Goal: Task Accomplishment & Management: Use online tool/utility

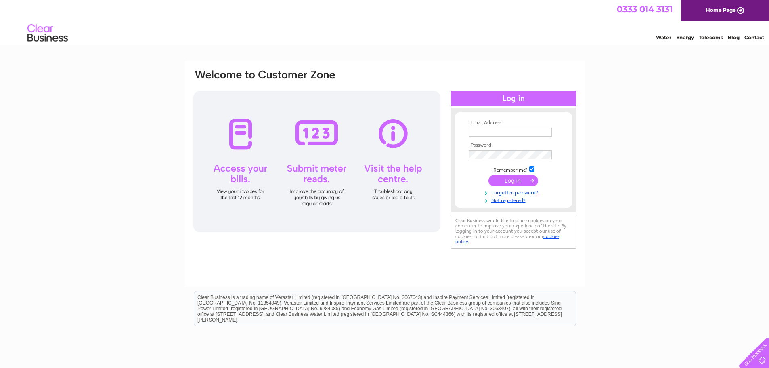
type input "baljeet.kainth@nhs.net"
click at [506, 181] on input "submit" at bounding box center [514, 180] width 50 height 11
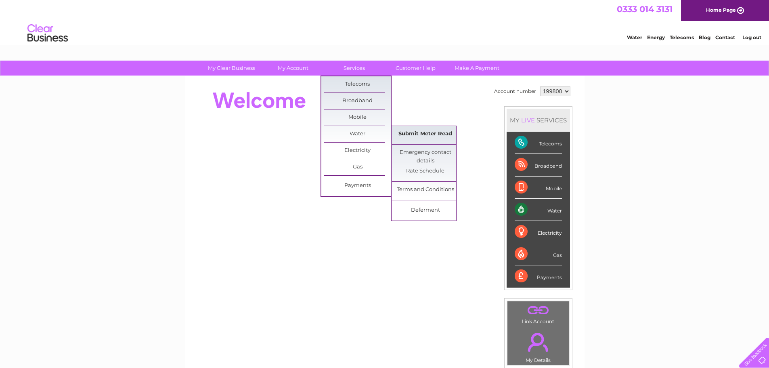
click at [403, 132] on link "Submit Meter Read" at bounding box center [425, 134] width 67 height 16
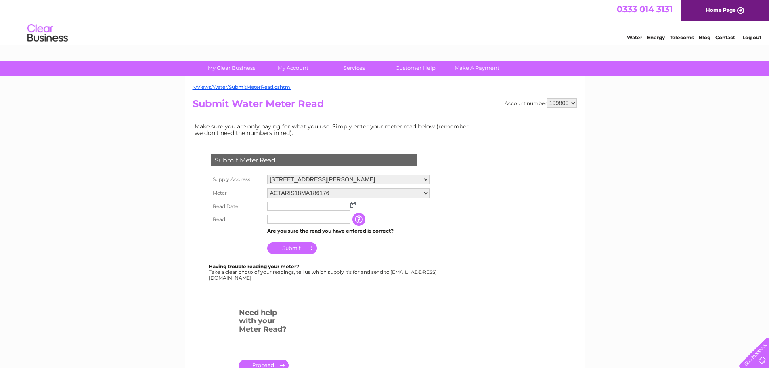
click at [298, 205] on input "text" at bounding box center [308, 206] width 83 height 9
click at [355, 206] on img at bounding box center [354, 205] width 6 height 6
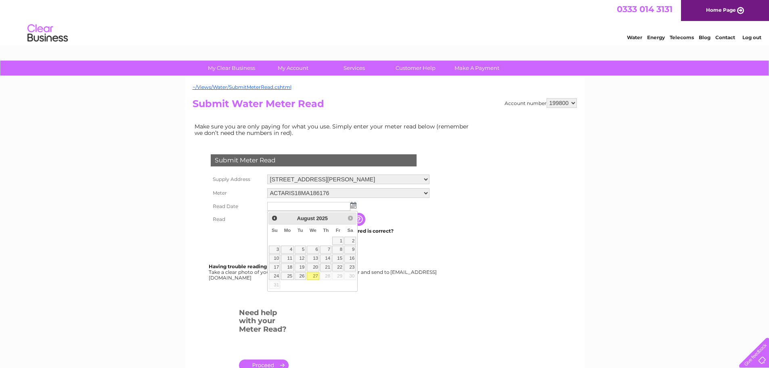
click at [314, 276] on link "27" at bounding box center [313, 276] width 13 height 8
type input "2025/08/27"
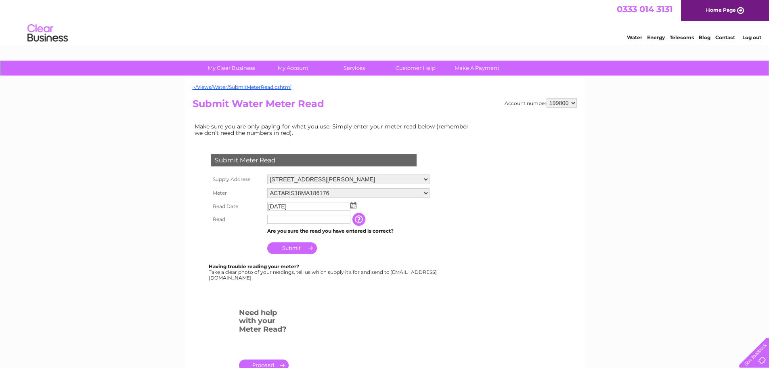
click at [296, 221] on input "text" at bounding box center [308, 219] width 83 height 9
type input "25"
click at [300, 246] on input "Submit" at bounding box center [292, 247] width 50 height 11
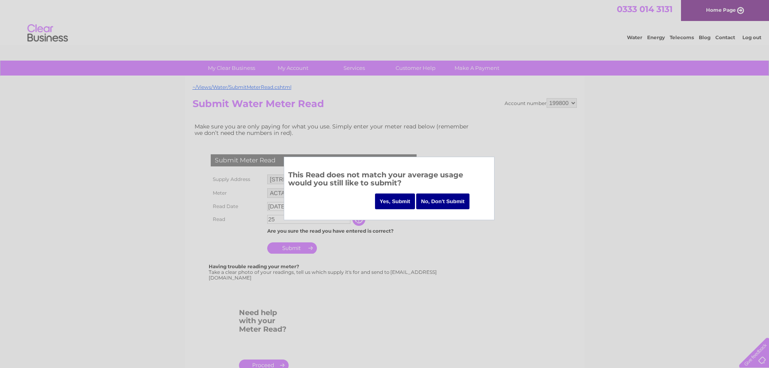
click at [388, 203] on input "Yes, Submit" at bounding box center [395, 201] width 40 height 16
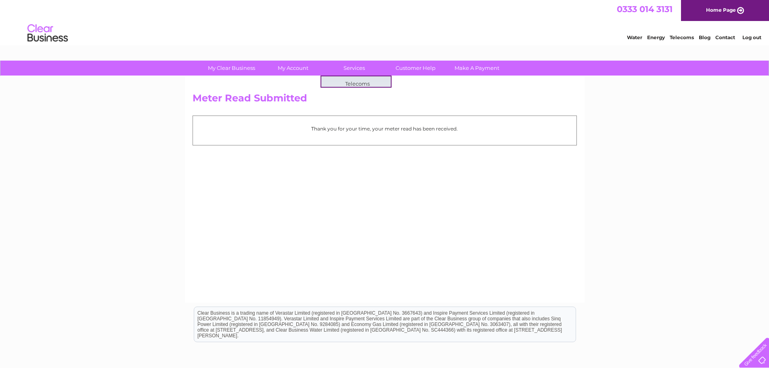
click at [400, 135] on div "Thank you for your time, your meter read has been received." at bounding box center [385, 130] width 384 height 29
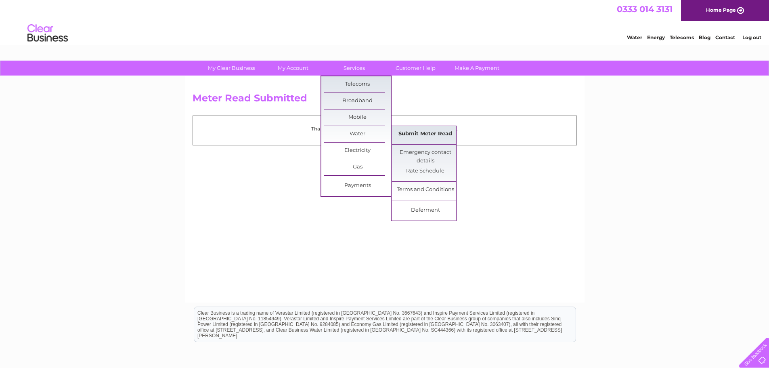
click at [410, 132] on link "Submit Meter Read" at bounding box center [425, 134] width 67 height 16
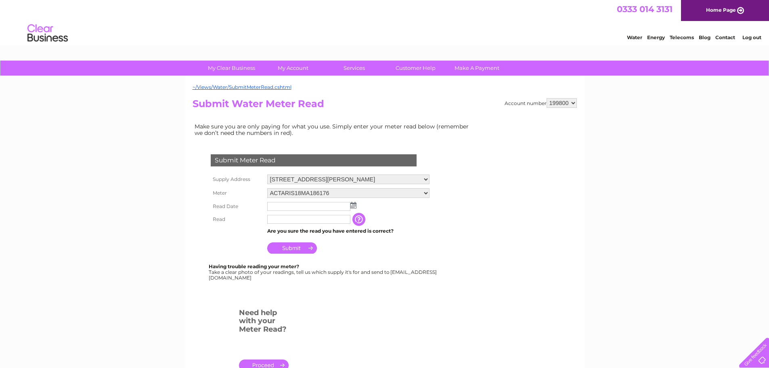
click at [372, 180] on select "[STREET_ADDRESS][PERSON_NAME] [STREET_ADDRESS] [STREET_ADDRESS][PERSON_NAME]" at bounding box center [348, 179] width 162 height 10
select select "555537"
click at [267, 174] on select "[STREET_ADDRESS][PERSON_NAME] [STREET_ADDRESS] [STREET_ADDRESS][PERSON_NAME]" at bounding box center [348, 179] width 162 height 11
click at [356, 207] on img at bounding box center [354, 205] width 6 height 6
click at [353, 207] on img at bounding box center [354, 205] width 6 height 6
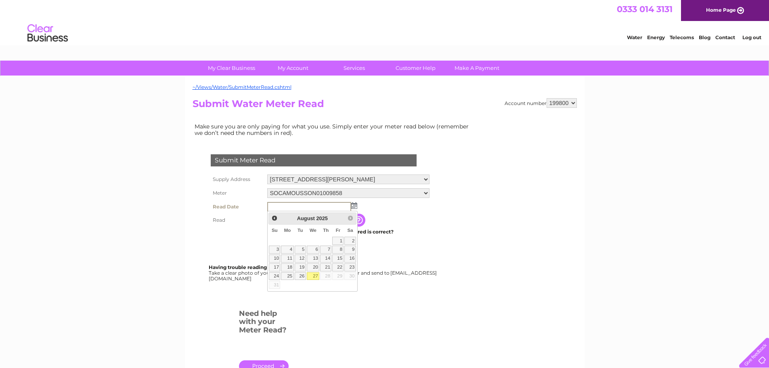
click at [315, 275] on link "27" at bounding box center [313, 276] width 13 height 8
type input "2025/08/27"
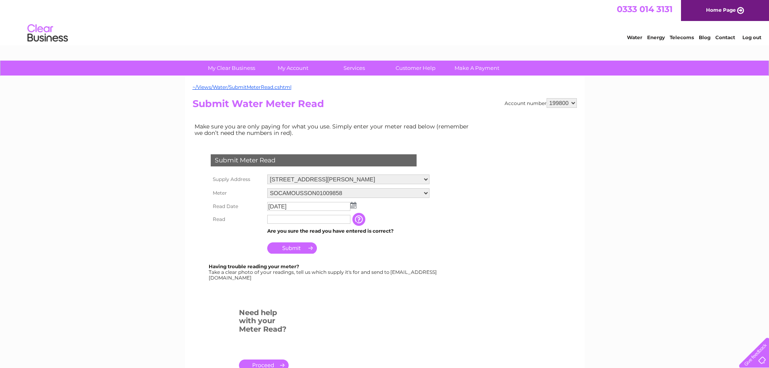
click at [292, 221] on input "text" at bounding box center [308, 219] width 83 height 9
type input "665"
click at [292, 246] on input "Submit" at bounding box center [292, 248] width 50 height 11
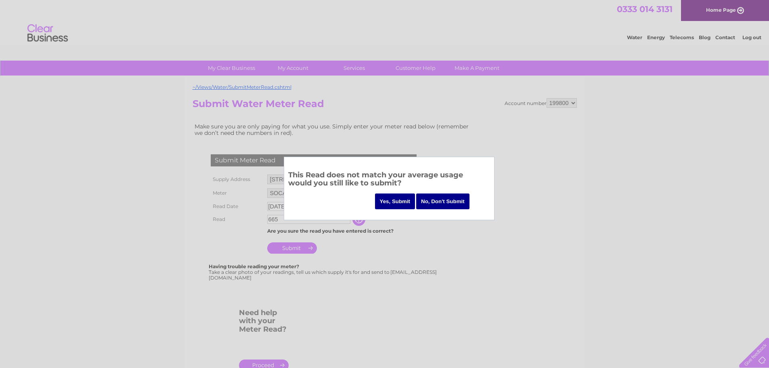
click at [395, 204] on input "Yes, Submit" at bounding box center [395, 201] width 40 height 16
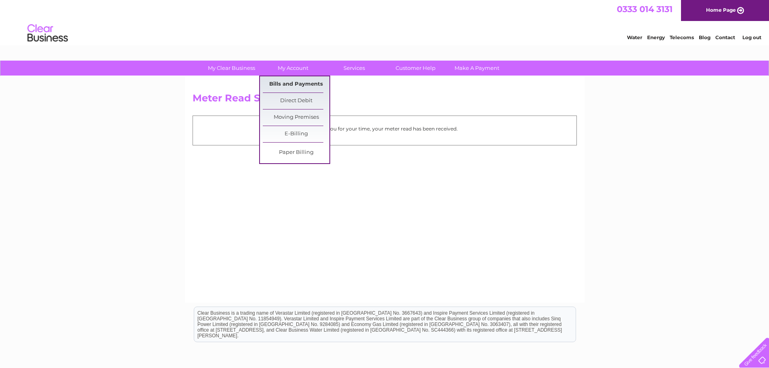
click at [295, 83] on link "Bills and Payments" at bounding box center [296, 84] width 67 height 16
